Goal: Task Accomplishment & Management: Complete application form

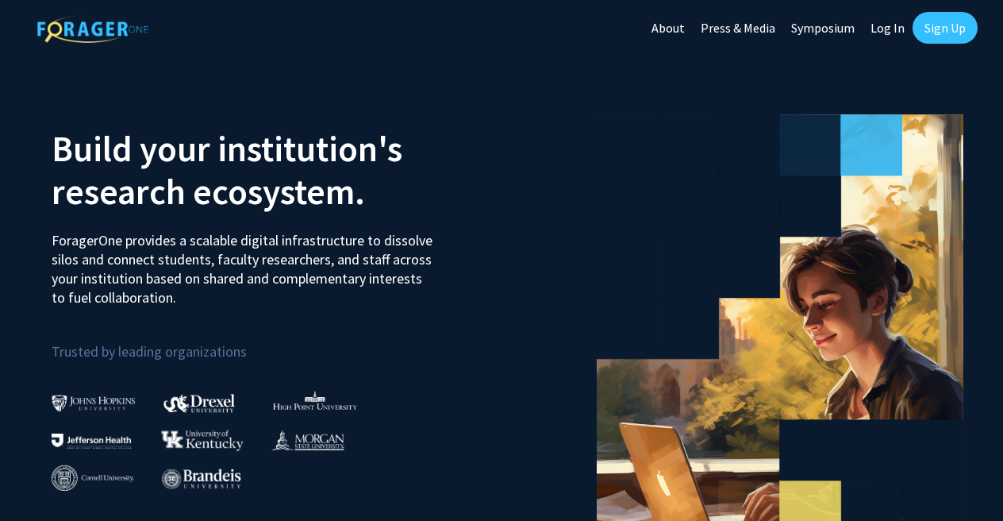
click at [941, 40] on link "Sign Up" at bounding box center [945, 28] width 65 height 32
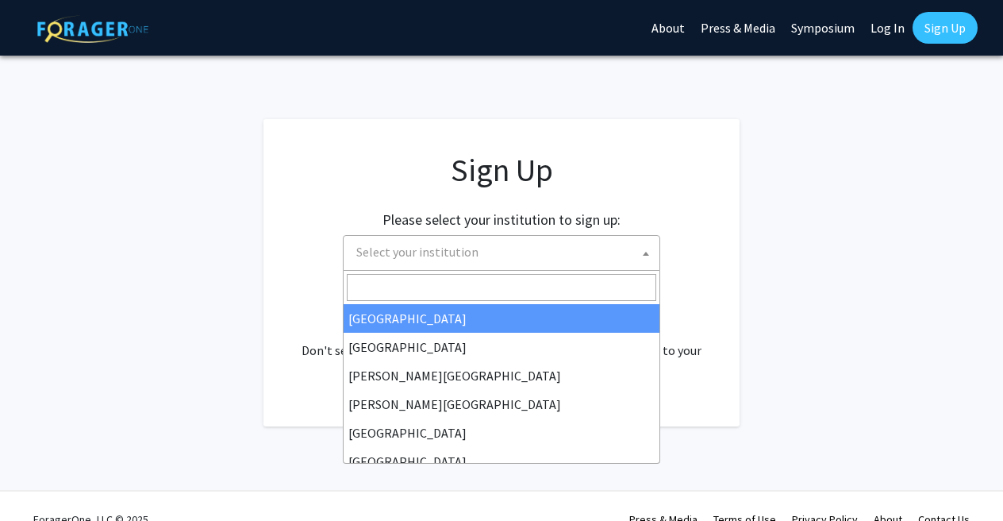
click at [541, 253] on span "Select your institution" at bounding box center [505, 252] width 310 height 33
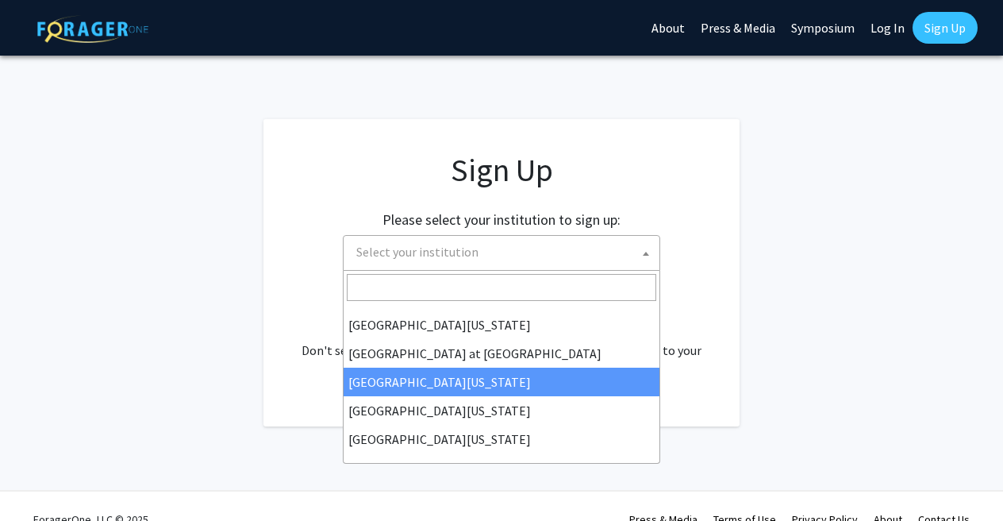
scroll to position [25, 0]
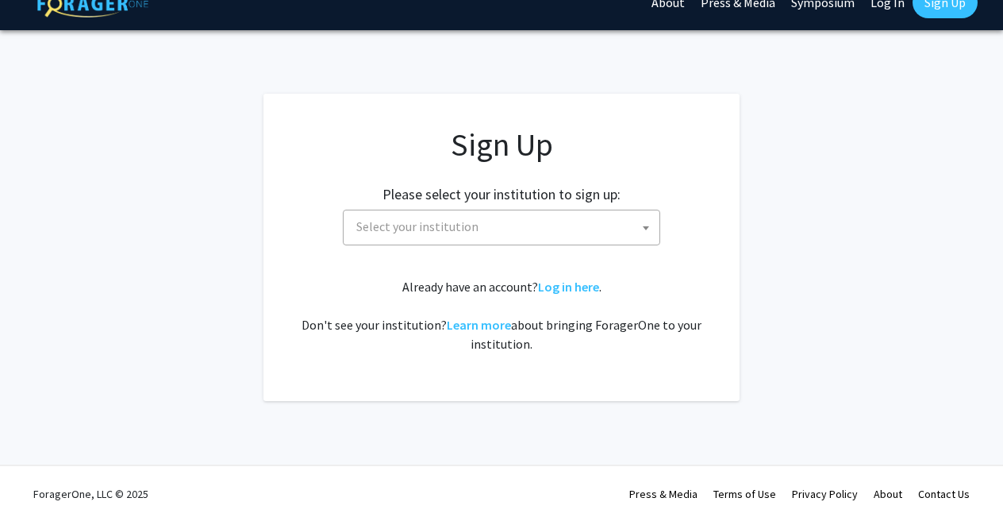
click at [754, 290] on app-signup "Sign Up Please select your institution to sign up: [GEOGRAPHIC_DATA] [GEOGRAPHI…" at bounding box center [501, 247] width 1003 height 307
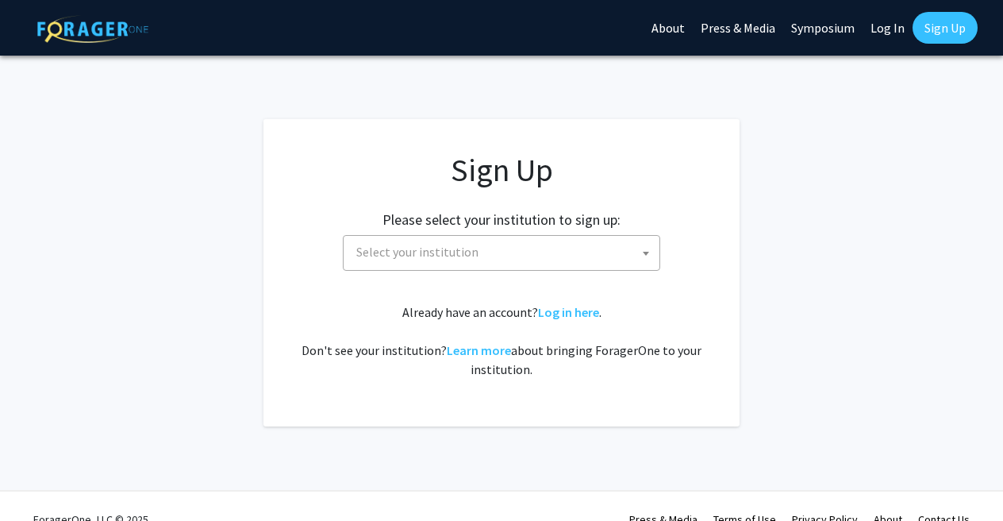
click at [887, 33] on link "Log In" at bounding box center [888, 28] width 50 height 56
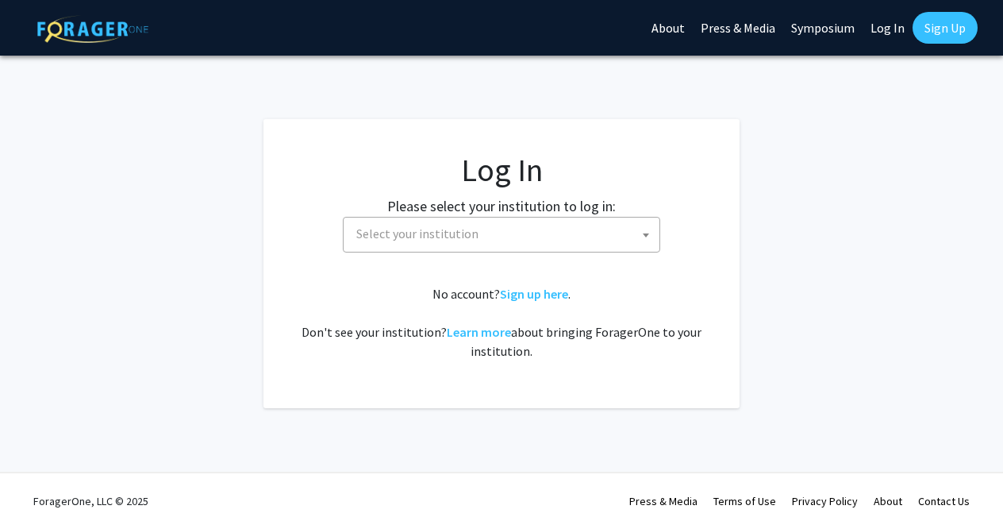
click at [592, 227] on span "Select your institution" at bounding box center [505, 233] width 310 height 33
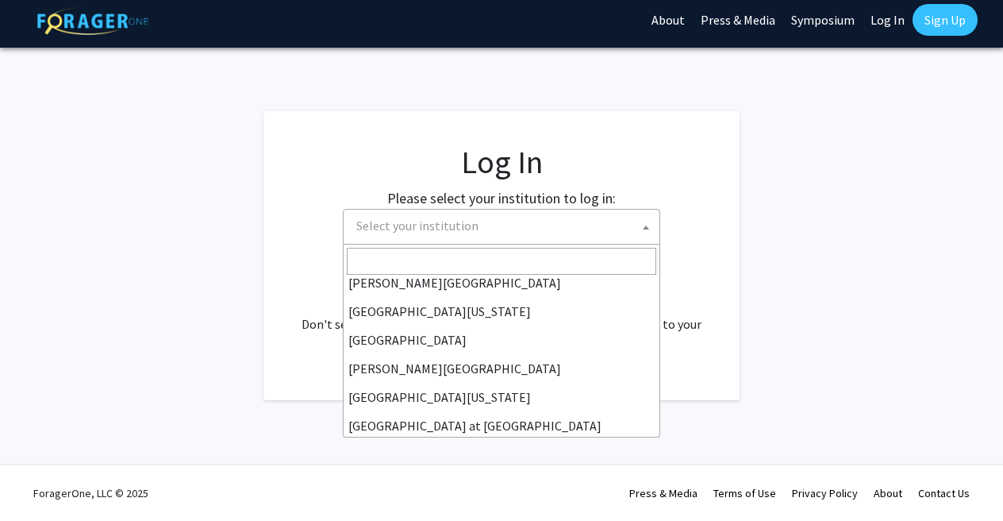
scroll to position [556, 0]
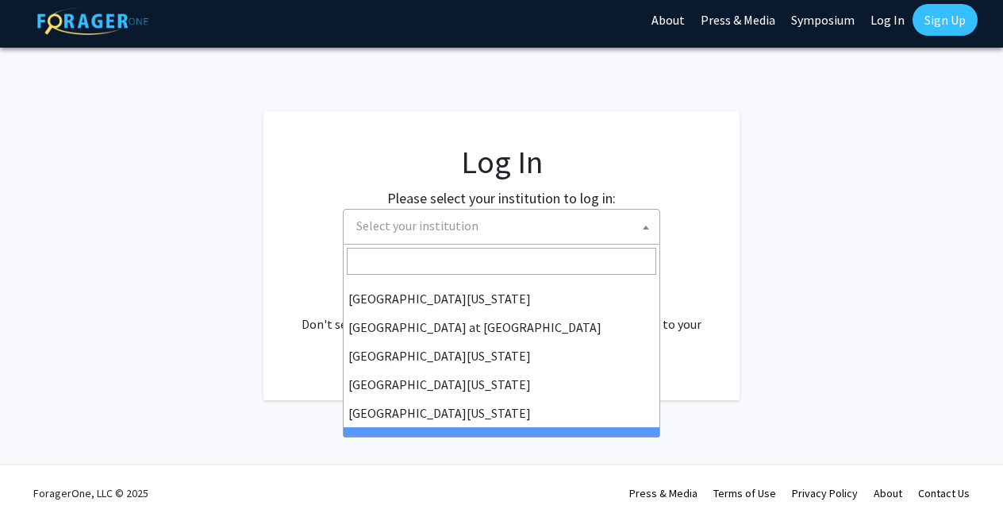
select select "21"
